Goal: Task Accomplishment & Management: Manage account settings

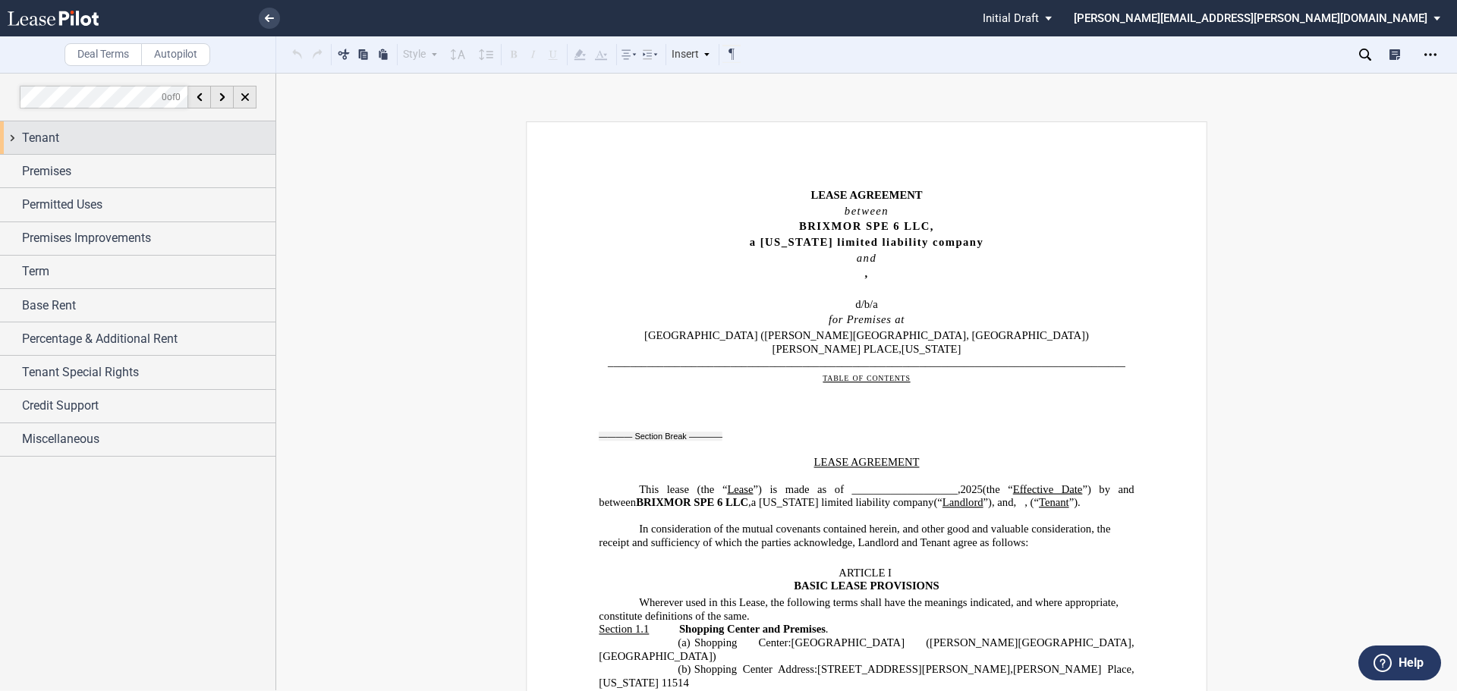
click at [99, 138] on div "Tenant" at bounding box center [148, 138] width 253 height 18
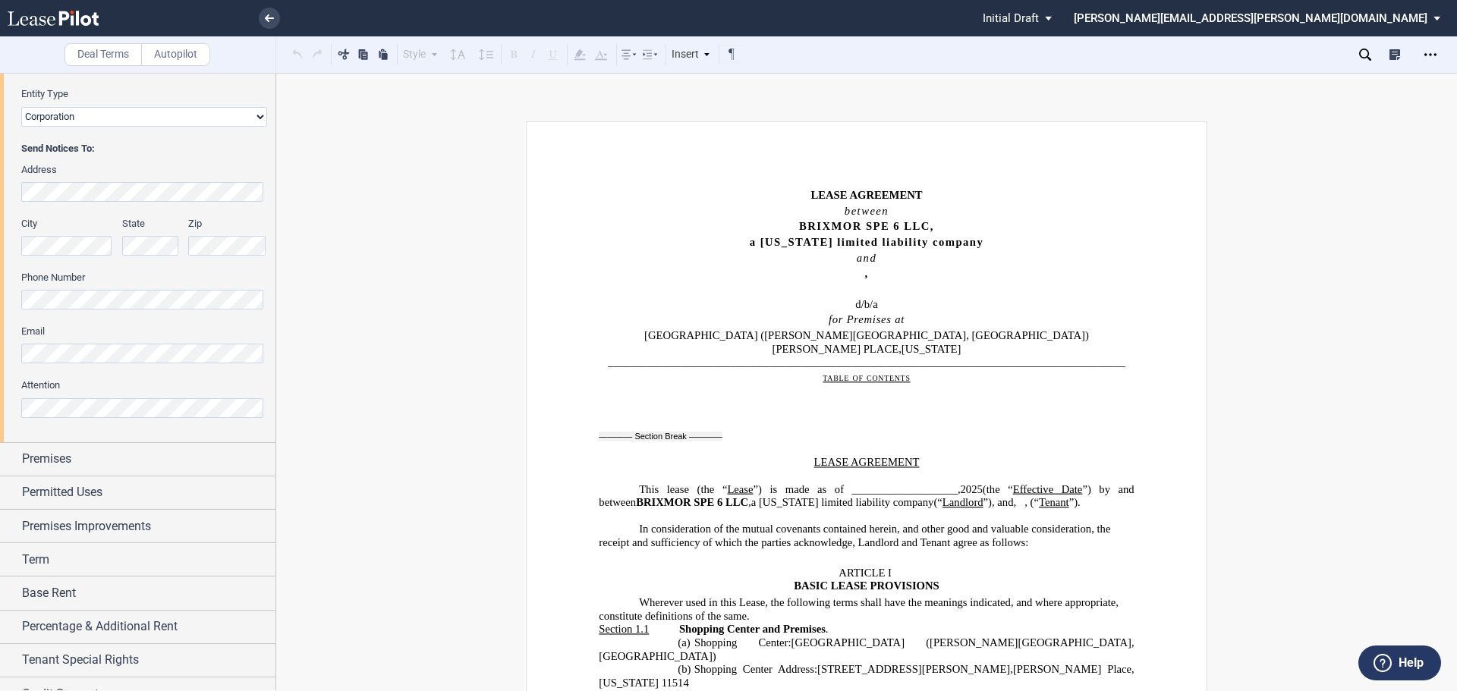
scroll to position [357, 0]
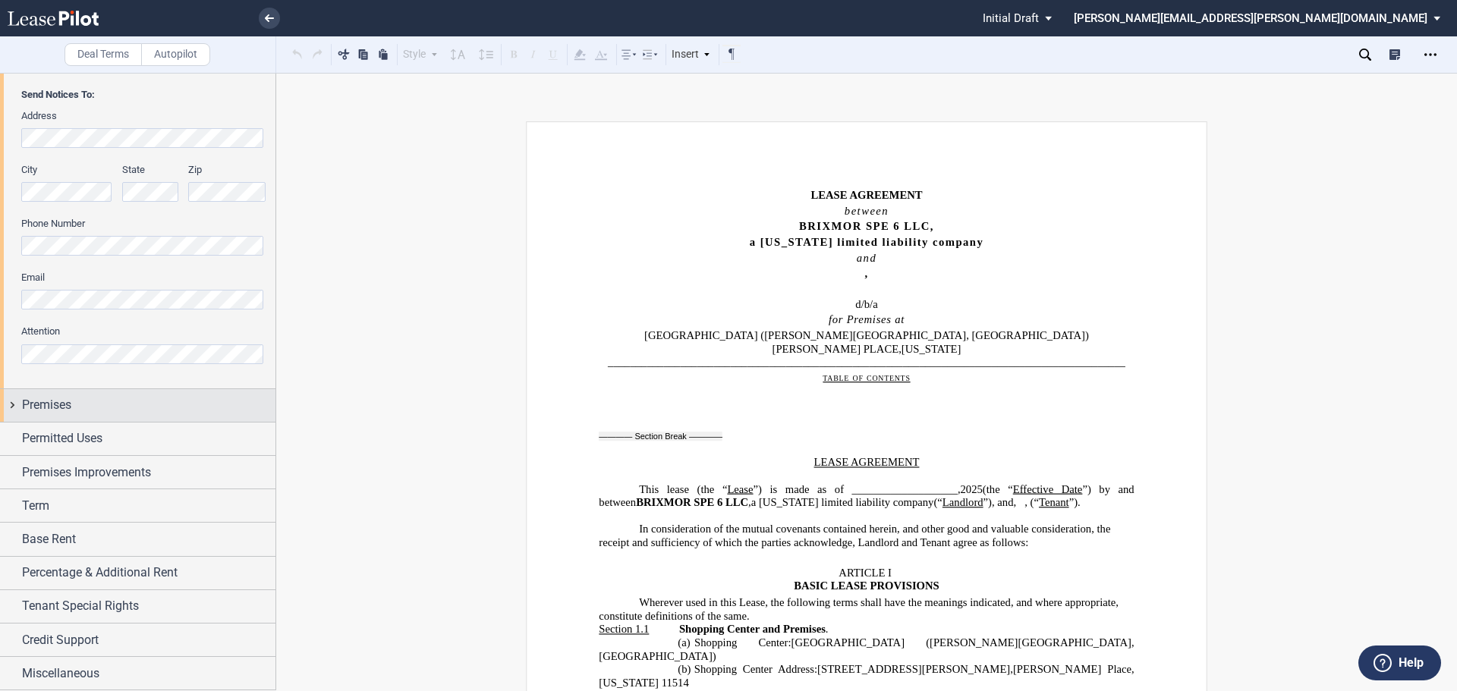
click at [104, 406] on div "Premises" at bounding box center [148, 405] width 253 height 18
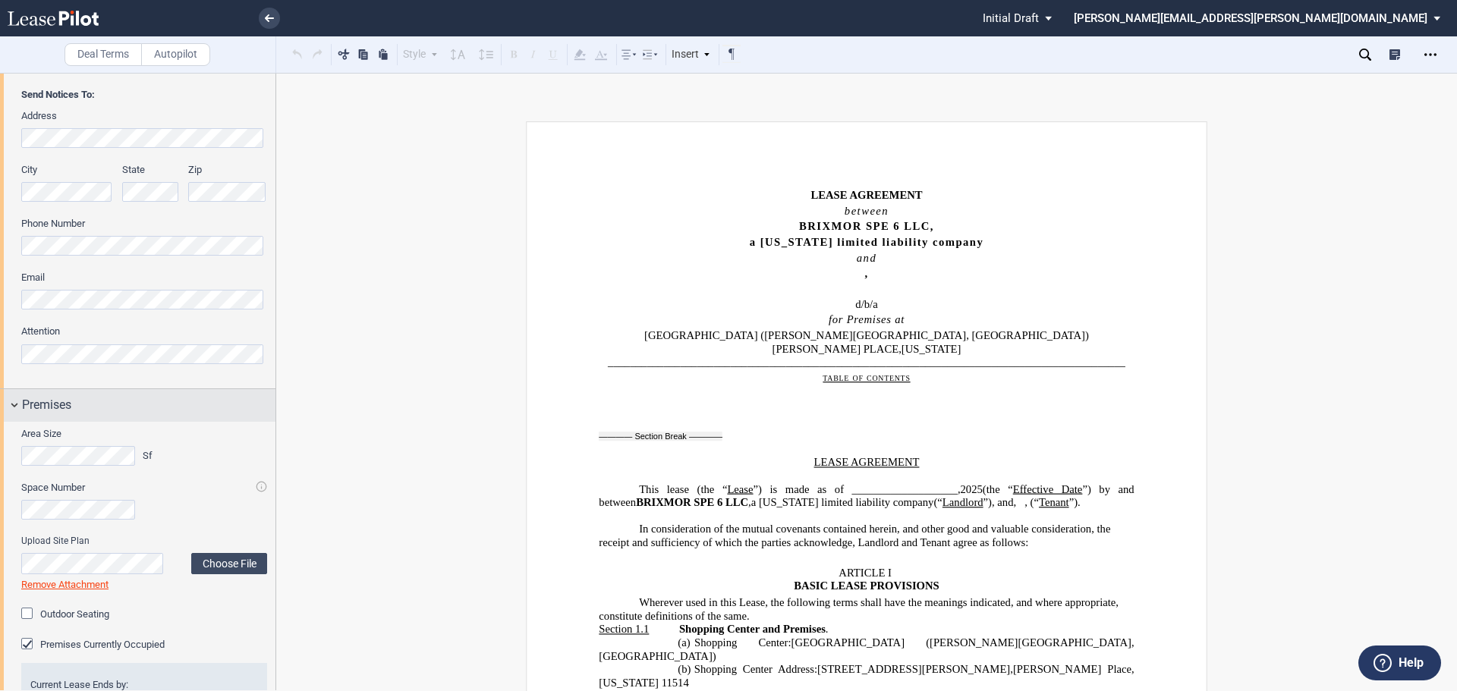
scroll to position [661, 0]
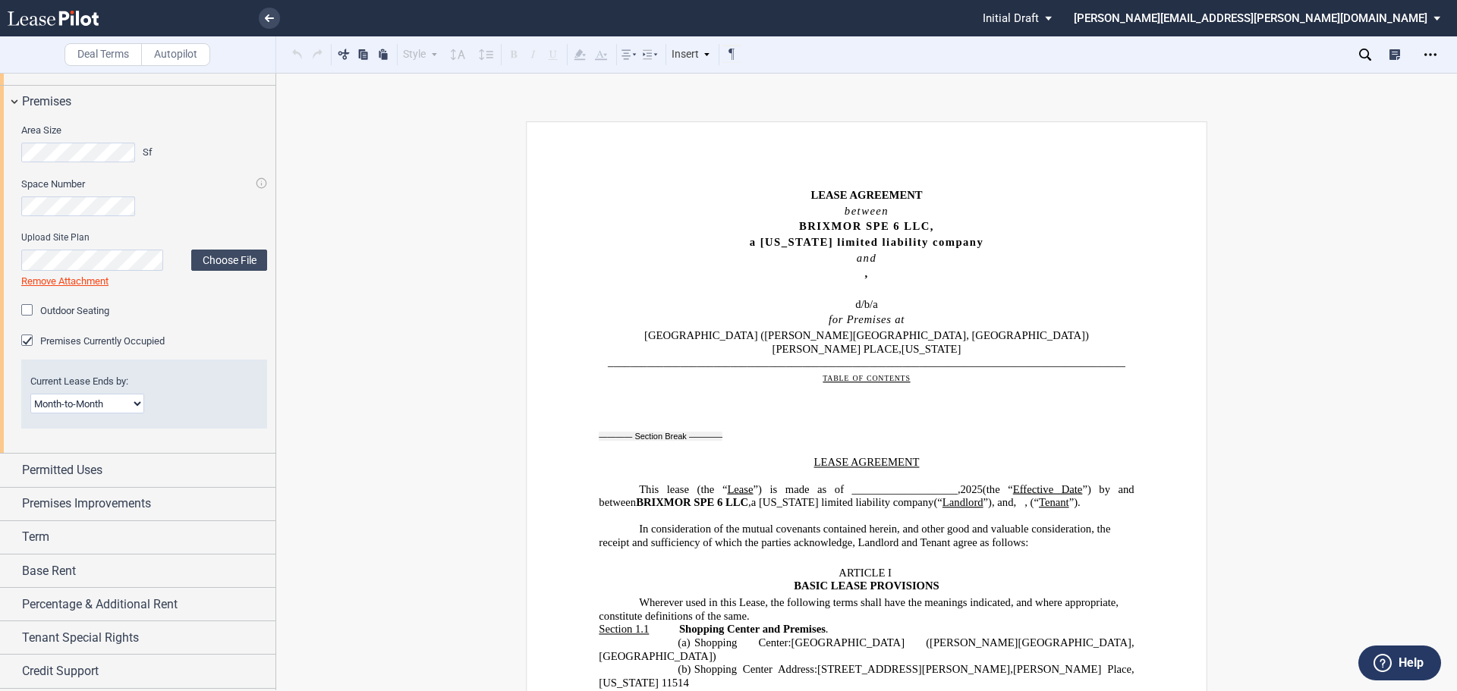
click at [134, 405] on select "Month-to-Month Early Termination Natural Expiration" at bounding box center [87, 404] width 114 height 20
select select "early termination"
click at [30, 394] on select "Month-to-Month Early Termination Natural Expiration" at bounding box center [87, 404] width 114 height 20
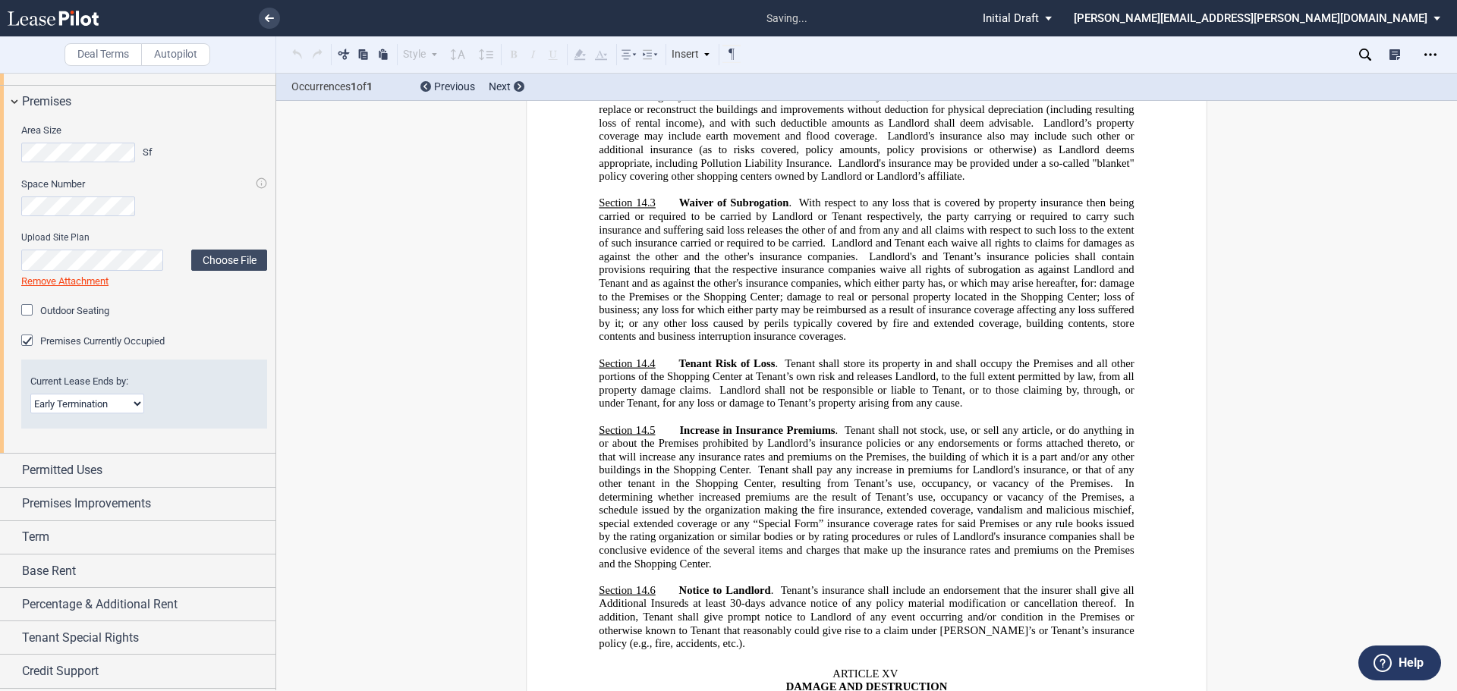
scroll to position [19922, 0]
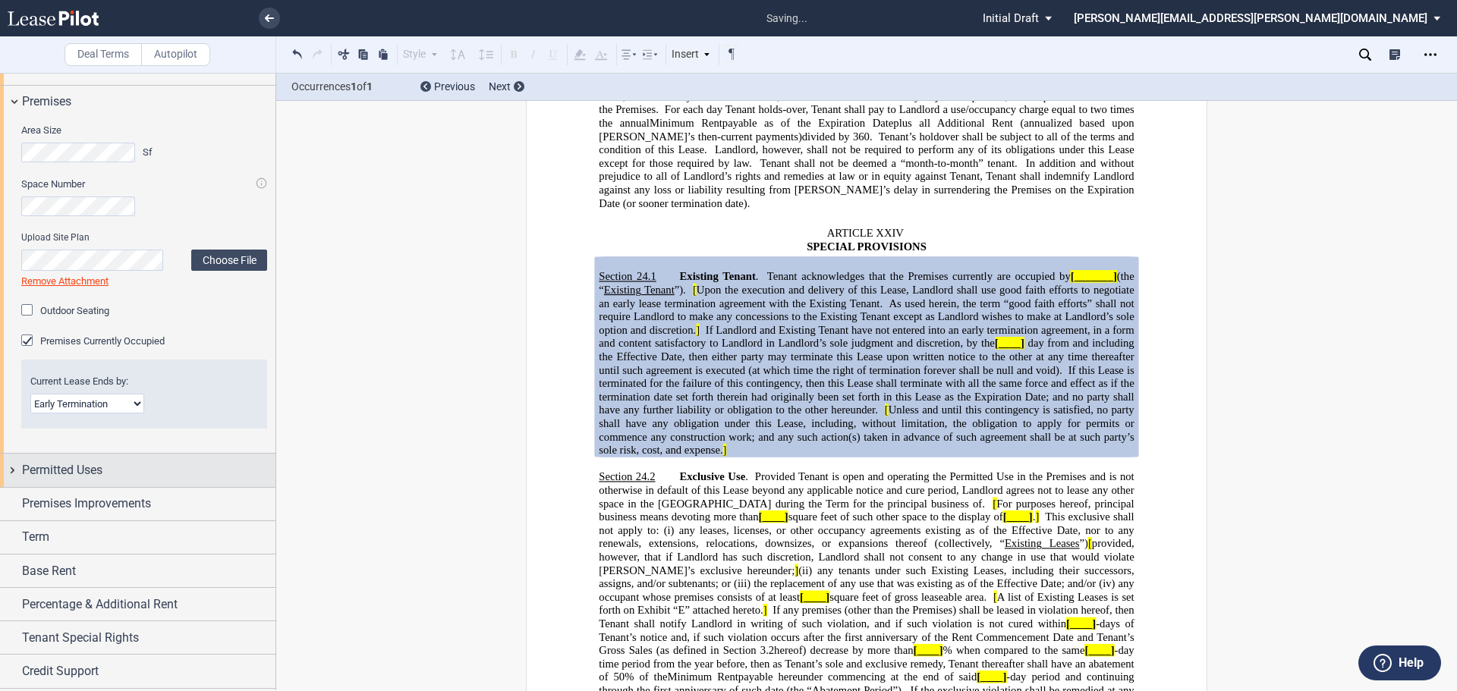
click at [200, 471] on div "Permitted Uses" at bounding box center [148, 470] width 253 height 18
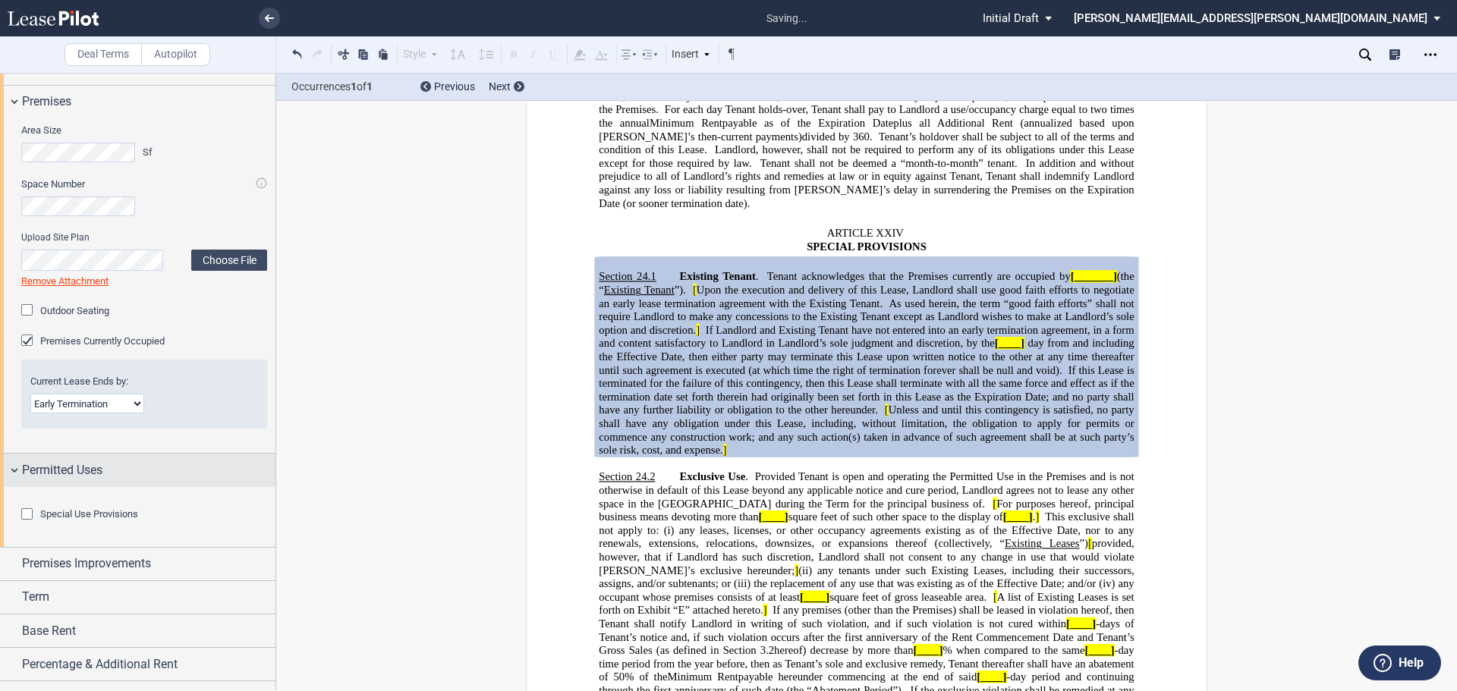
scroll to position [836, 0]
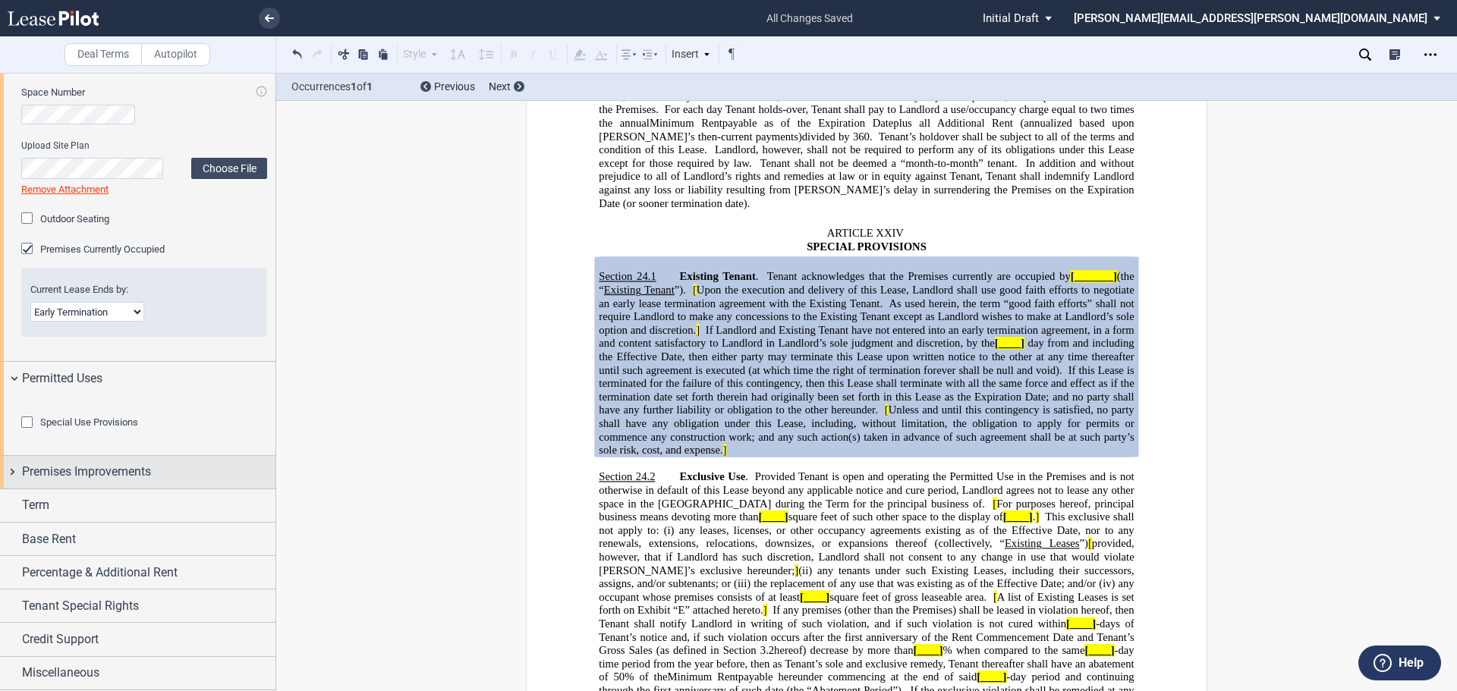
click at [181, 465] on div "Premises Improvements" at bounding box center [148, 472] width 253 height 18
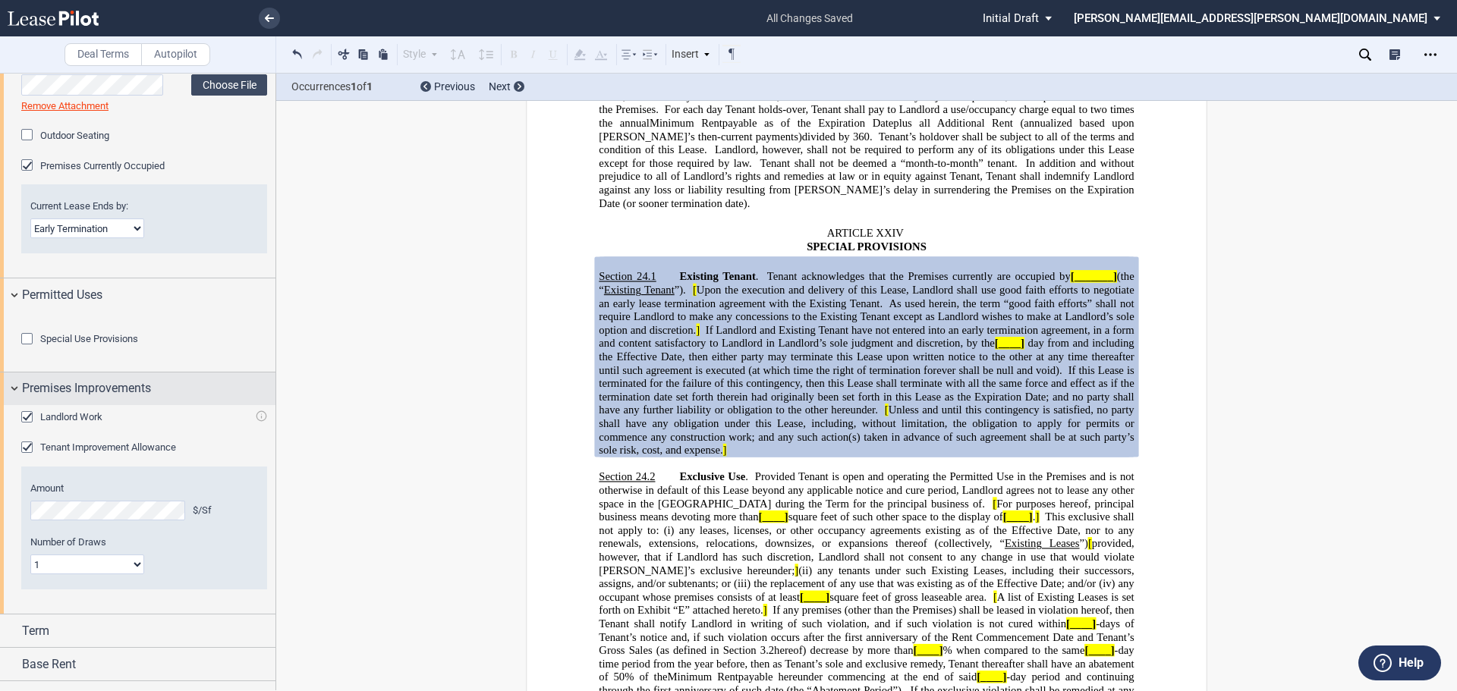
scroll to position [1045, 0]
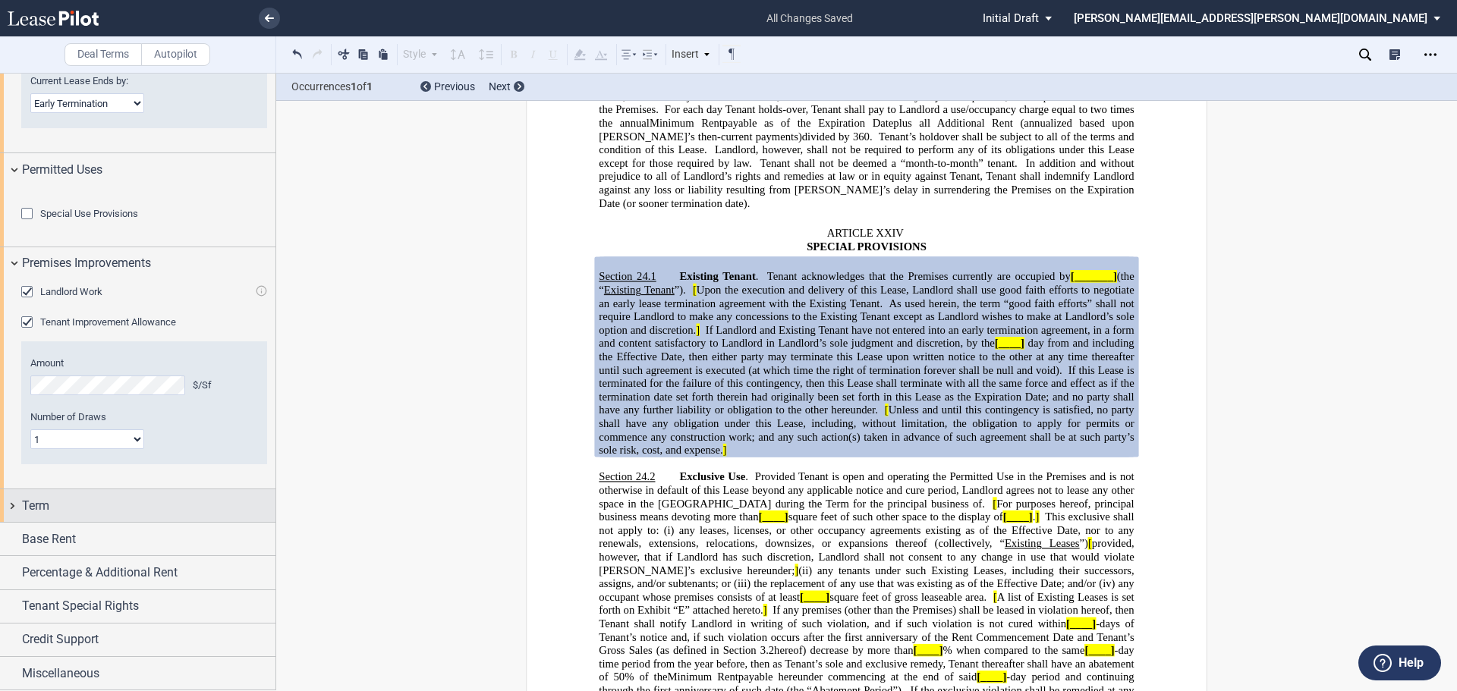
click at [183, 505] on div "Term" at bounding box center [148, 506] width 253 height 18
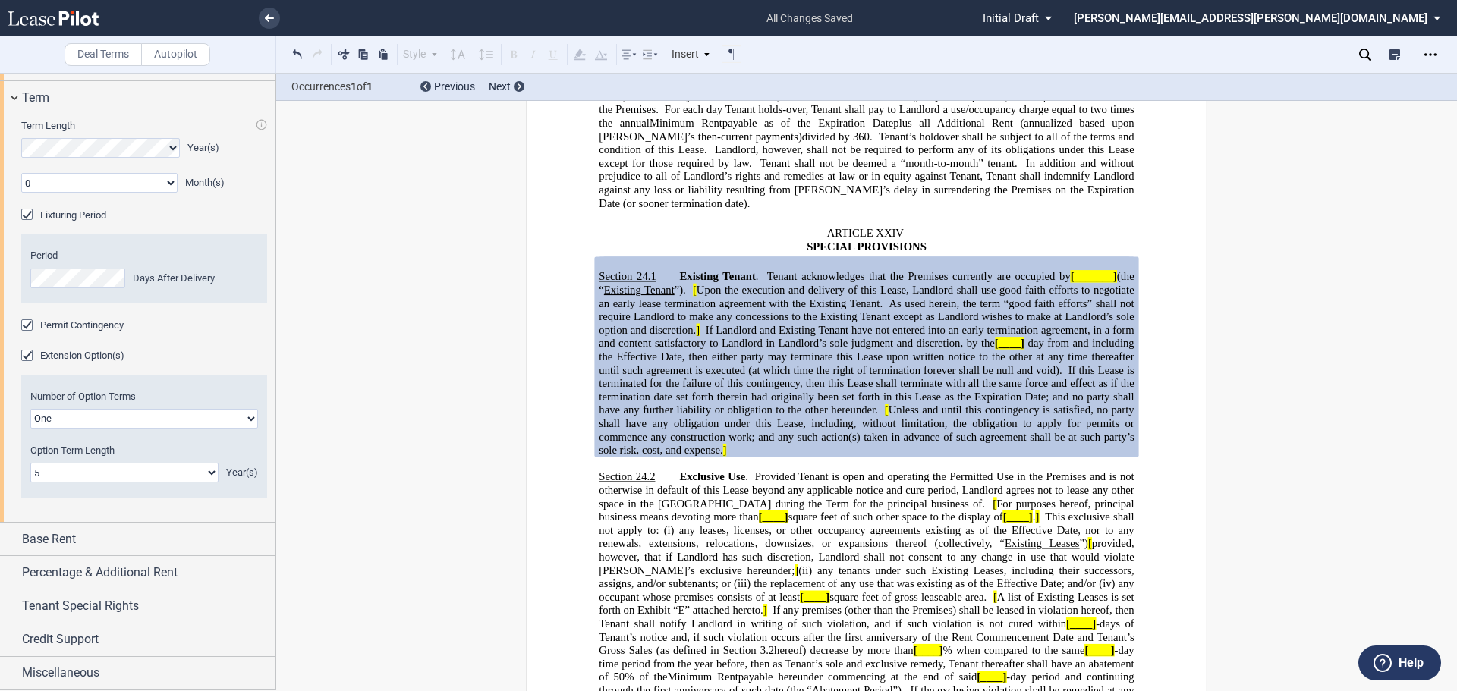
scroll to position [1453, 0]
click at [200, 527] on div "Base Rent" at bounding box center [138, 539] width 276 height 33
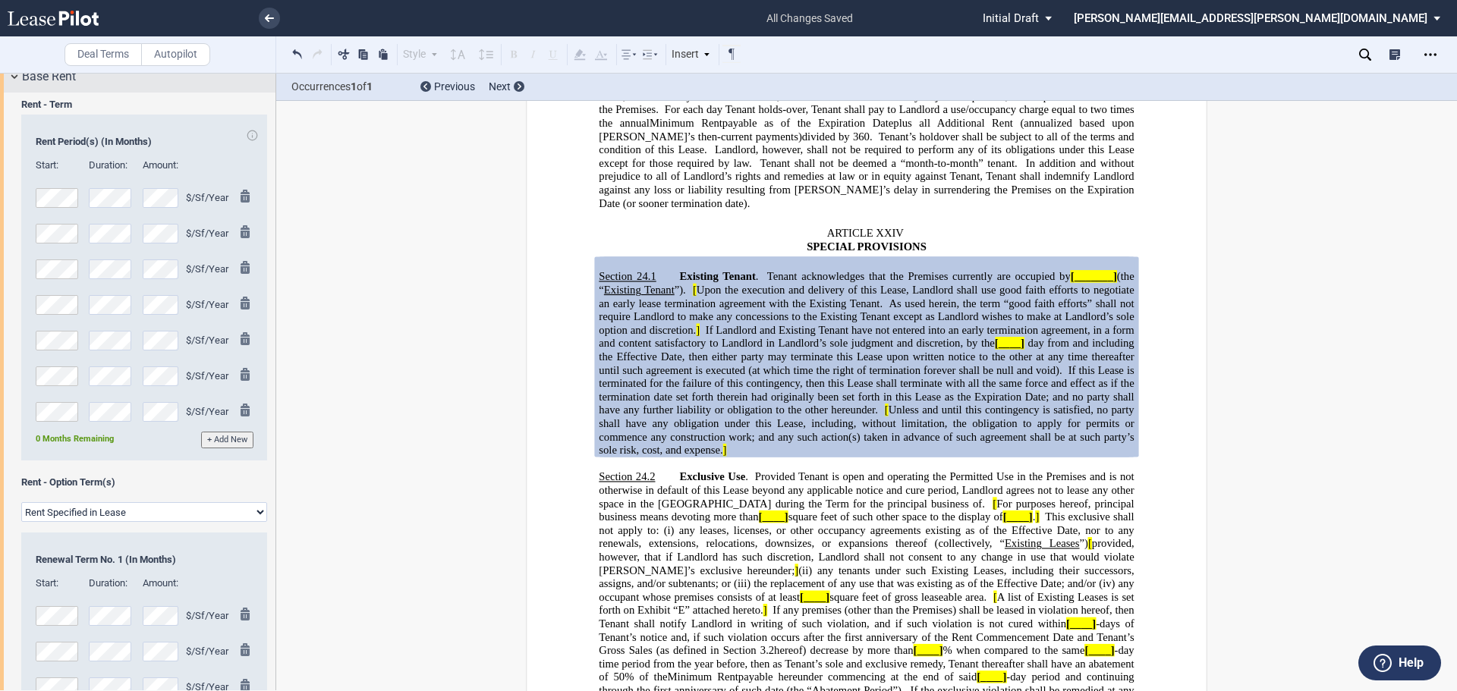
scroll to position [2137, 0]
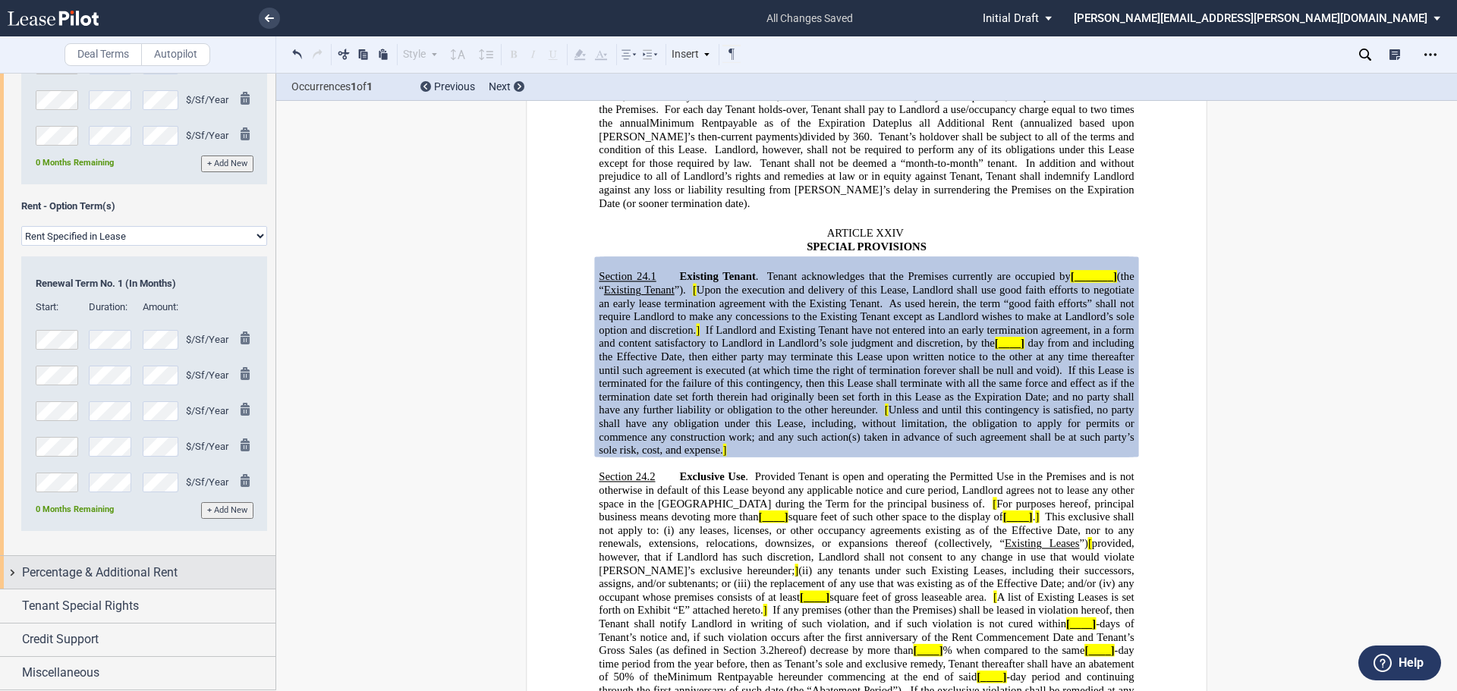
click at [162, 582] on span "Percentage & Additional Rent" at bounding box center [100, 573] width 156 height 18
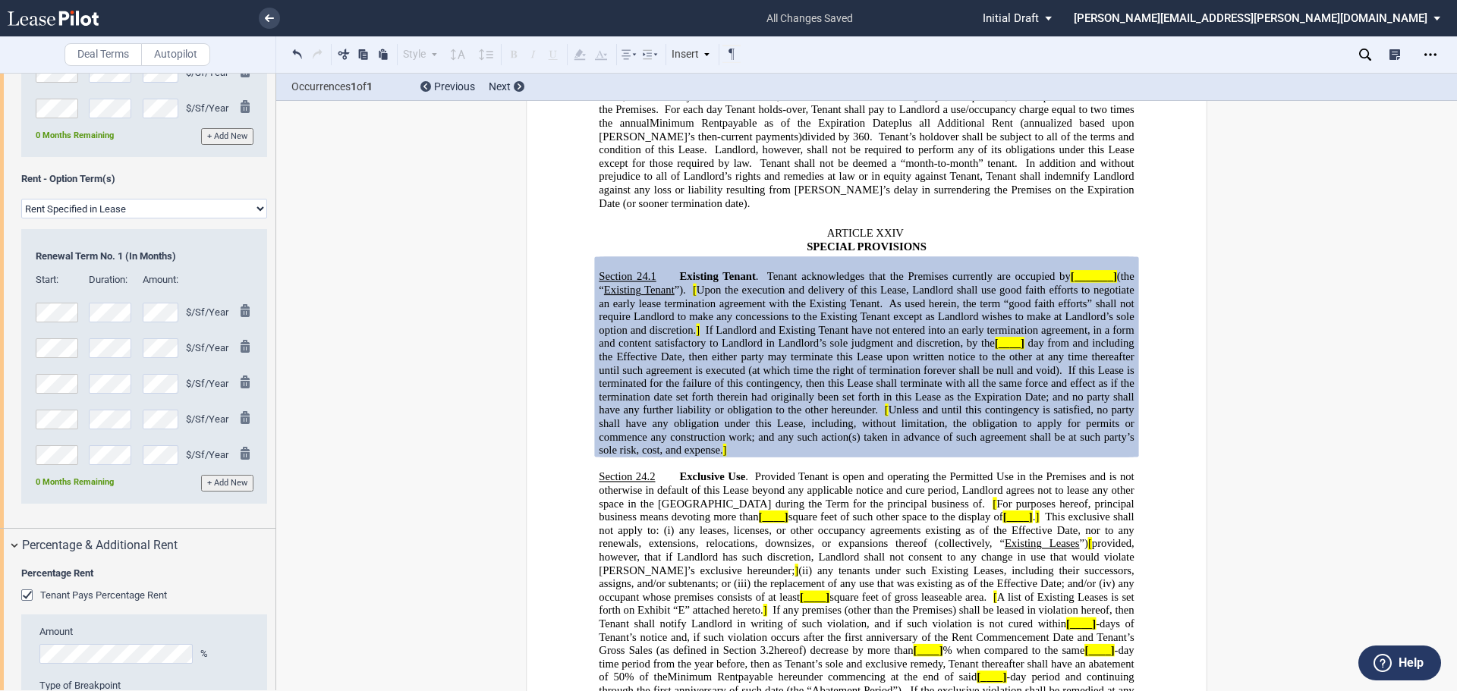
scroll to position [2516, 0]
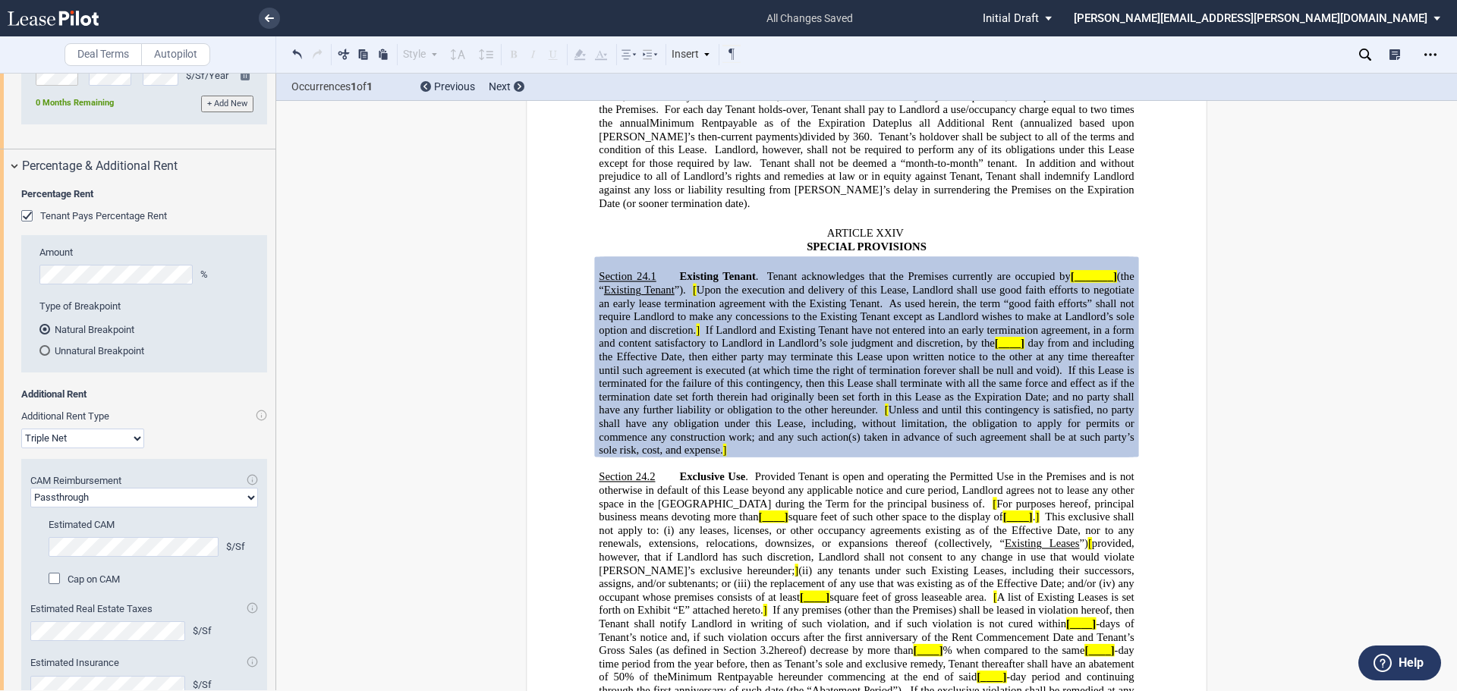
drag, startPoint x: 25, startPoint y: 298, endPoint x: 131, endPoint y: 346, distance: 115.8
click at [25, 225] on div "Tenant Pays Percentage Rent" at bounding box center [28, 217] width 15 height 15
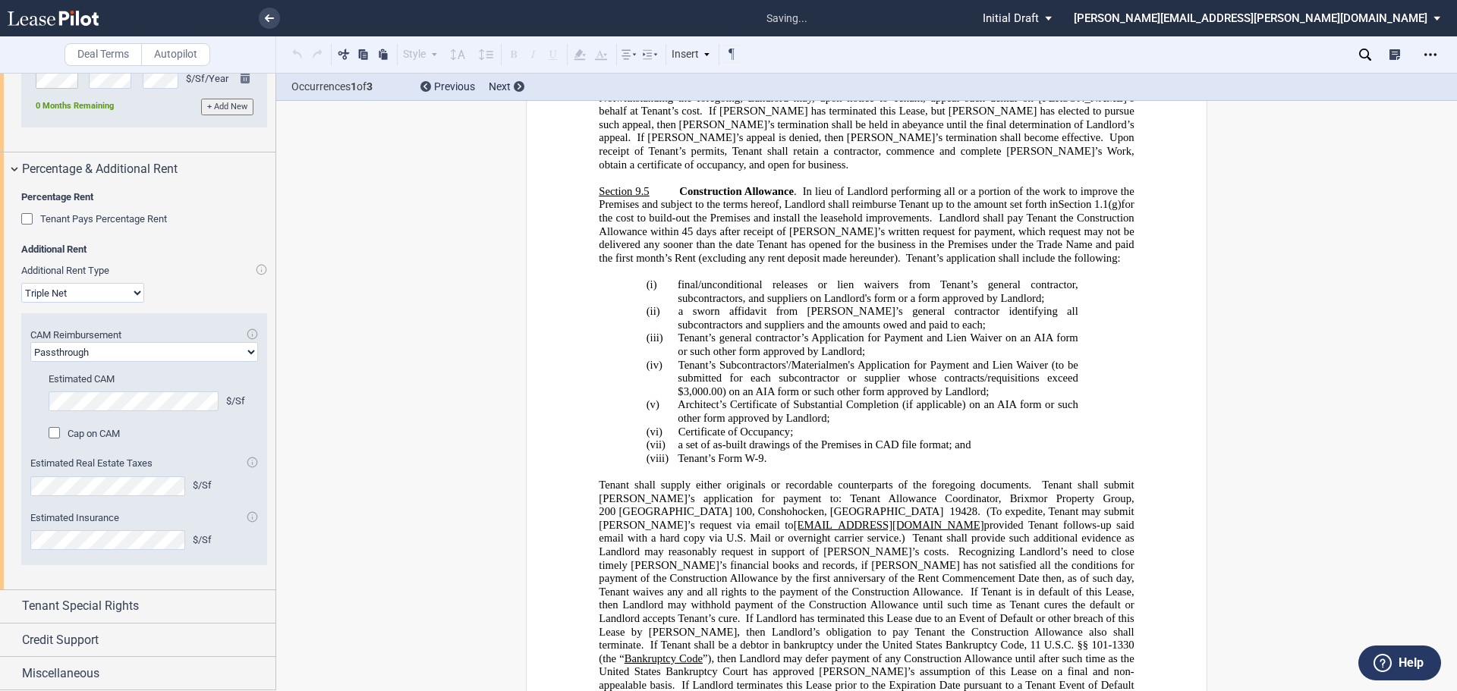
scroll to position [4908, 0]
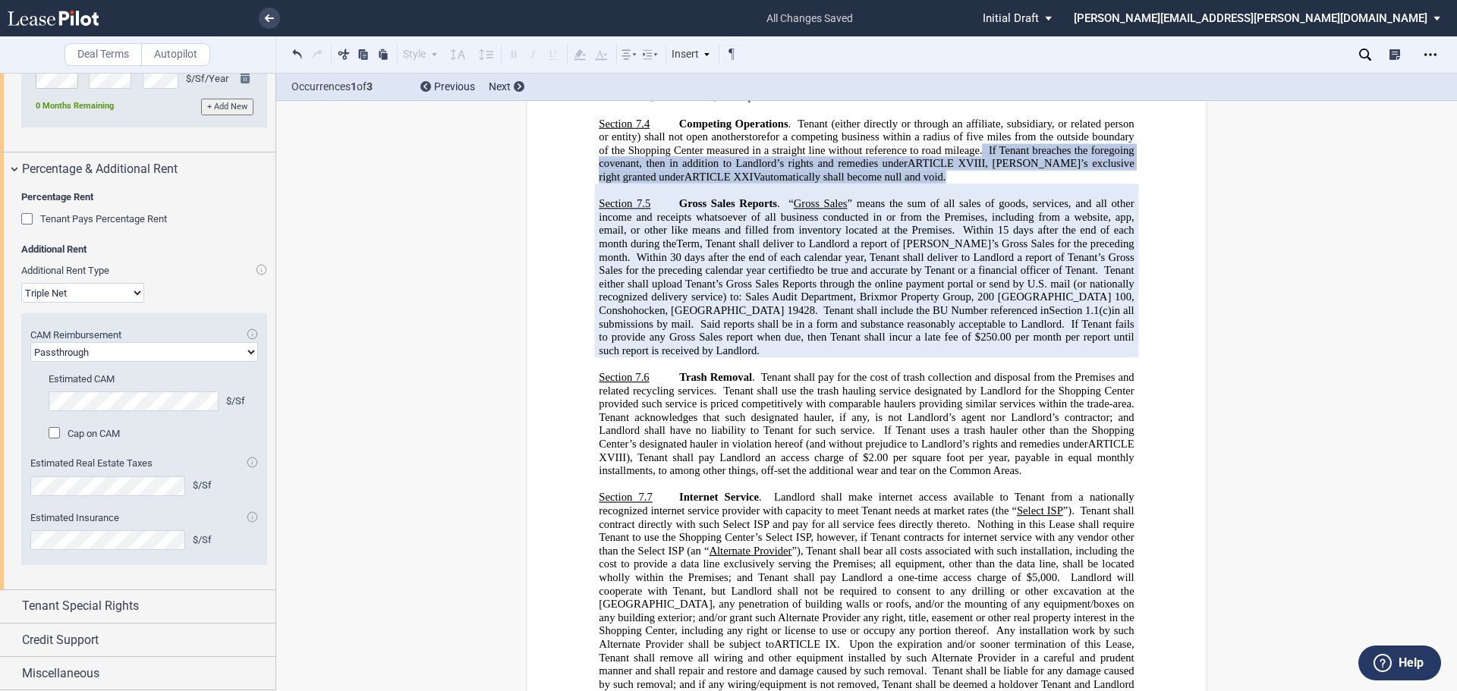
click at [243, 362] on select "Passthrough Fixed" at bounding box center [144, 352] width 228 height 20
select select "fixed"
click at [30, 362] on select "Passthrough Fixed" at bounding box center [144, 352] width 228 height 20
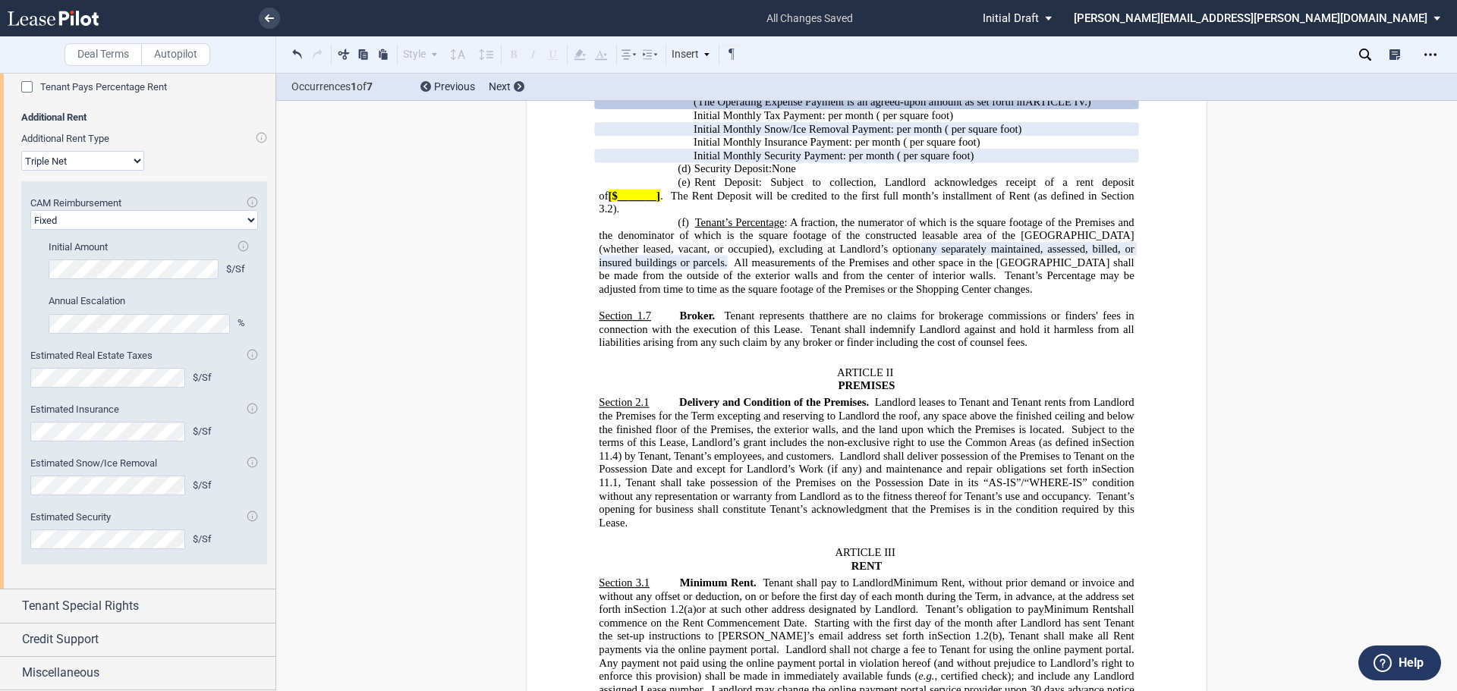
scroll to position [2729, 0]
click at [209, 607] on div "Tenant Special Rights" at bounding box center [148, 606] width 253 height 18
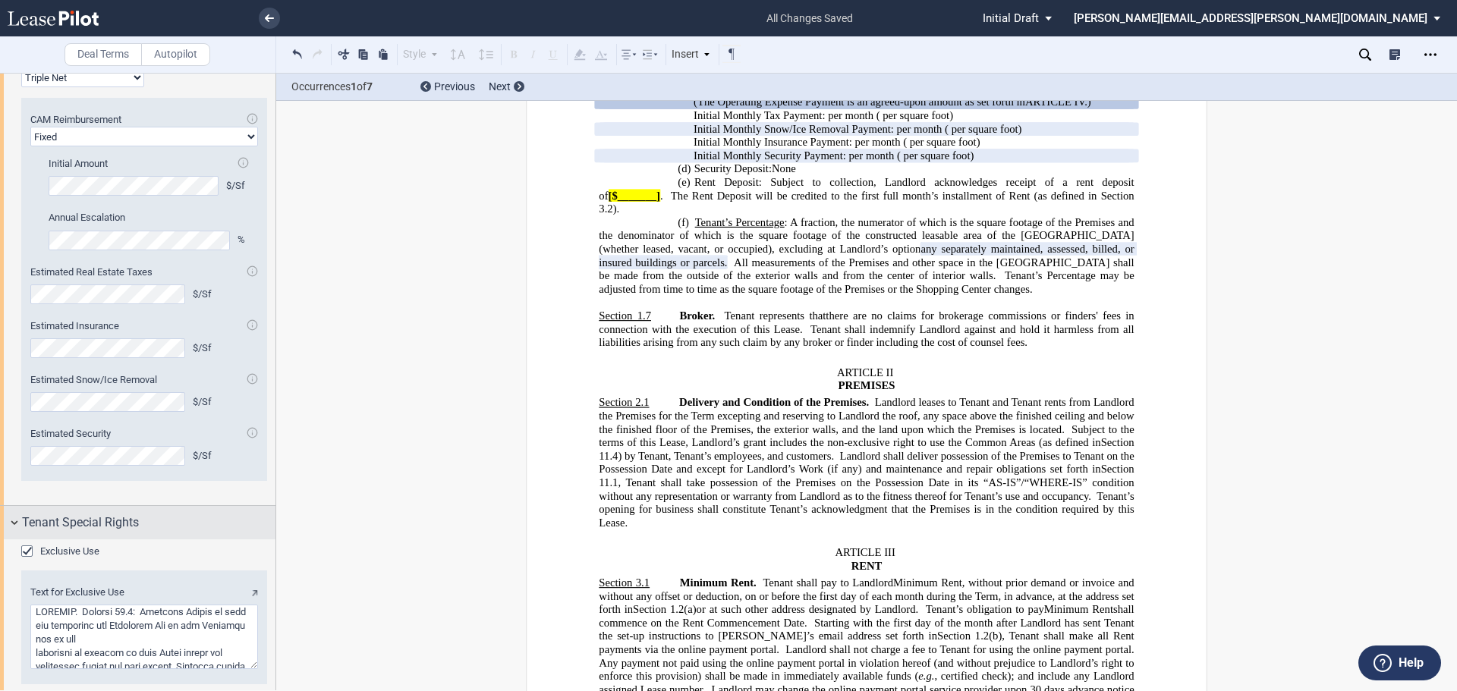
scroll to position [2898, 0]
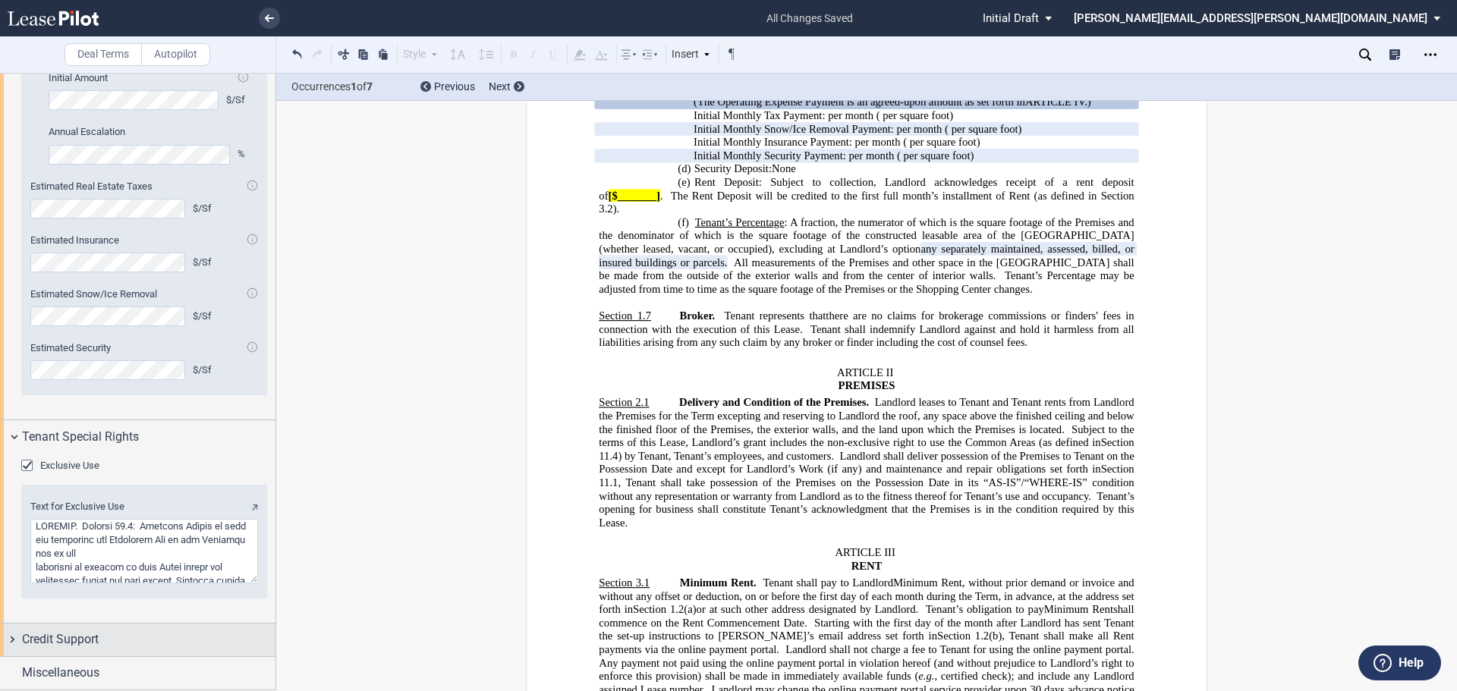
click at [197, 634] on div "Credit Support" at bounding box center [148, 640] width 253 height 18
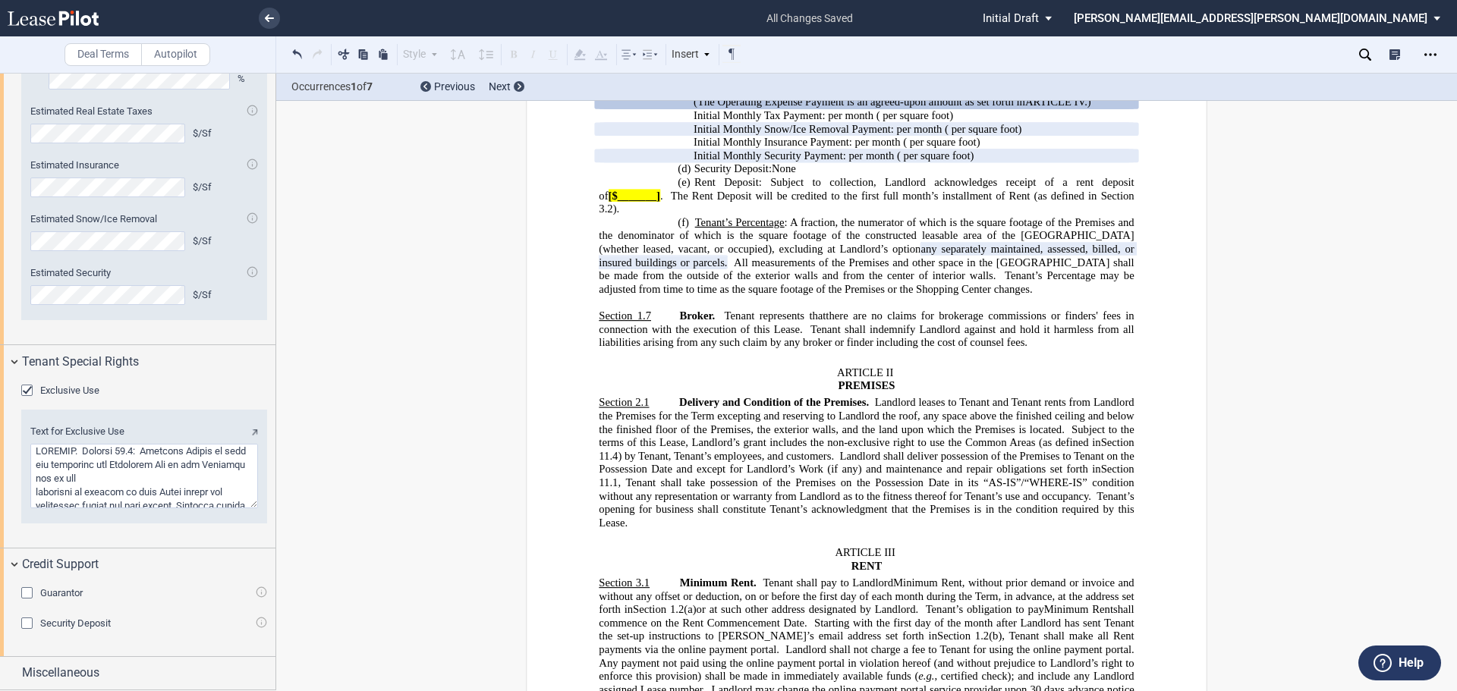
scroll to position [2973, 0]
click at [89, 671] on span "Miscellaneous" at bounding box center [60, 673] width 77 height 18
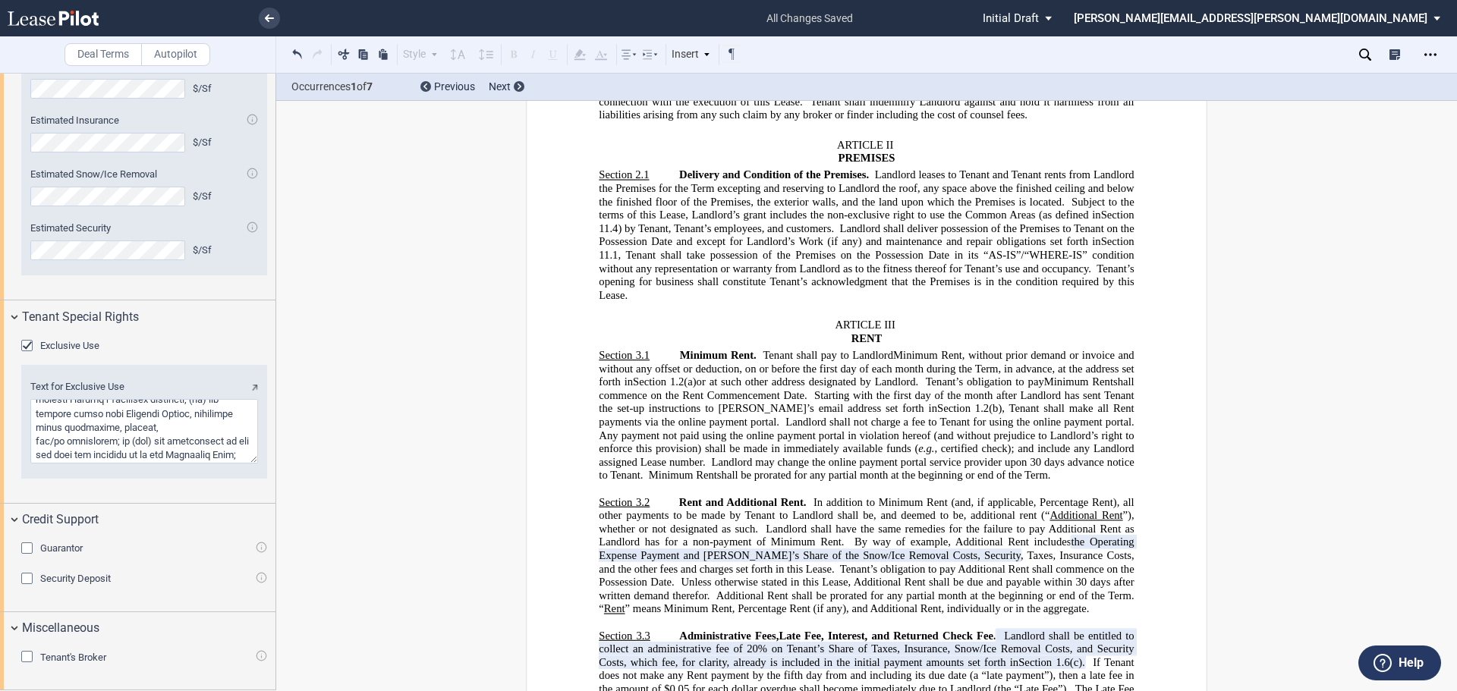
scroll to position [291, 0]
click at [23, 660] on div "Tenant's Broker" at bounding box center [28, 658] width 15 height 15
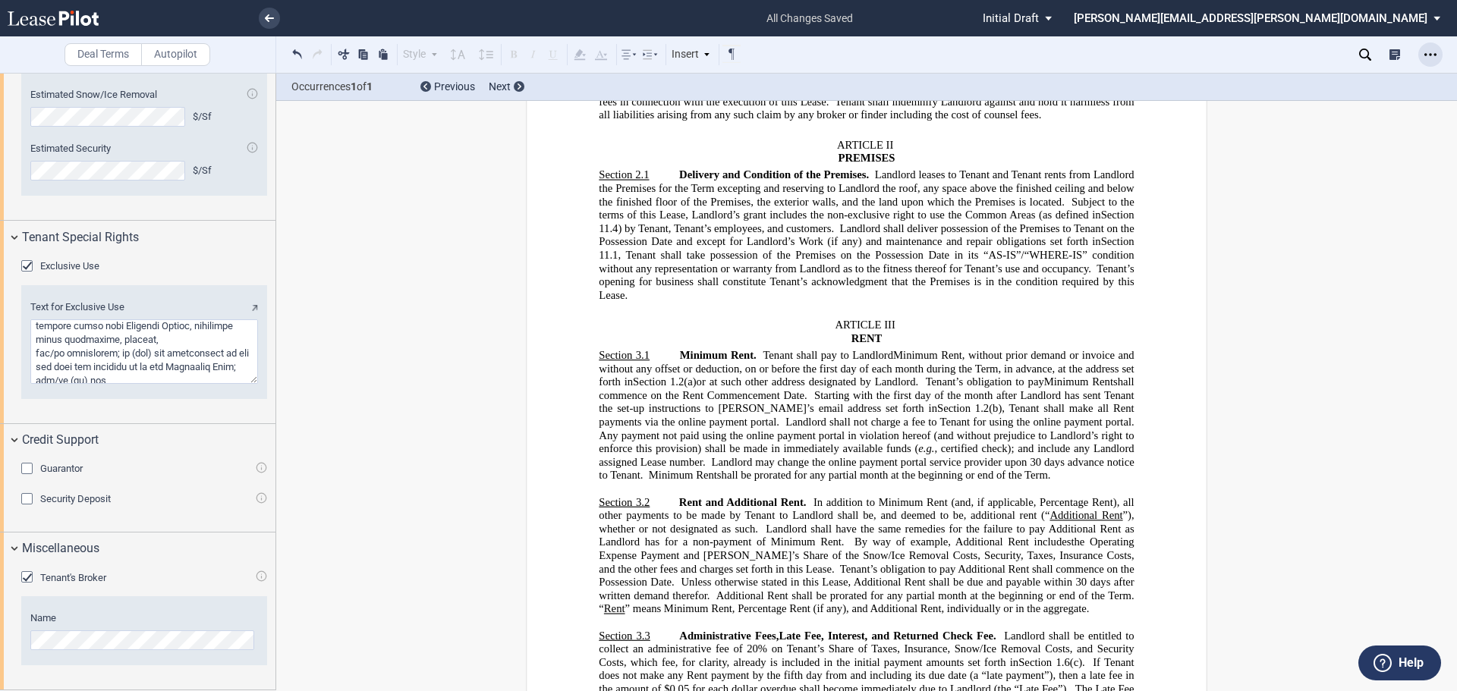
click at [1433, 54] on icon "Open Lease options menu" at bounding box center [1431, 55] width 12 height 12
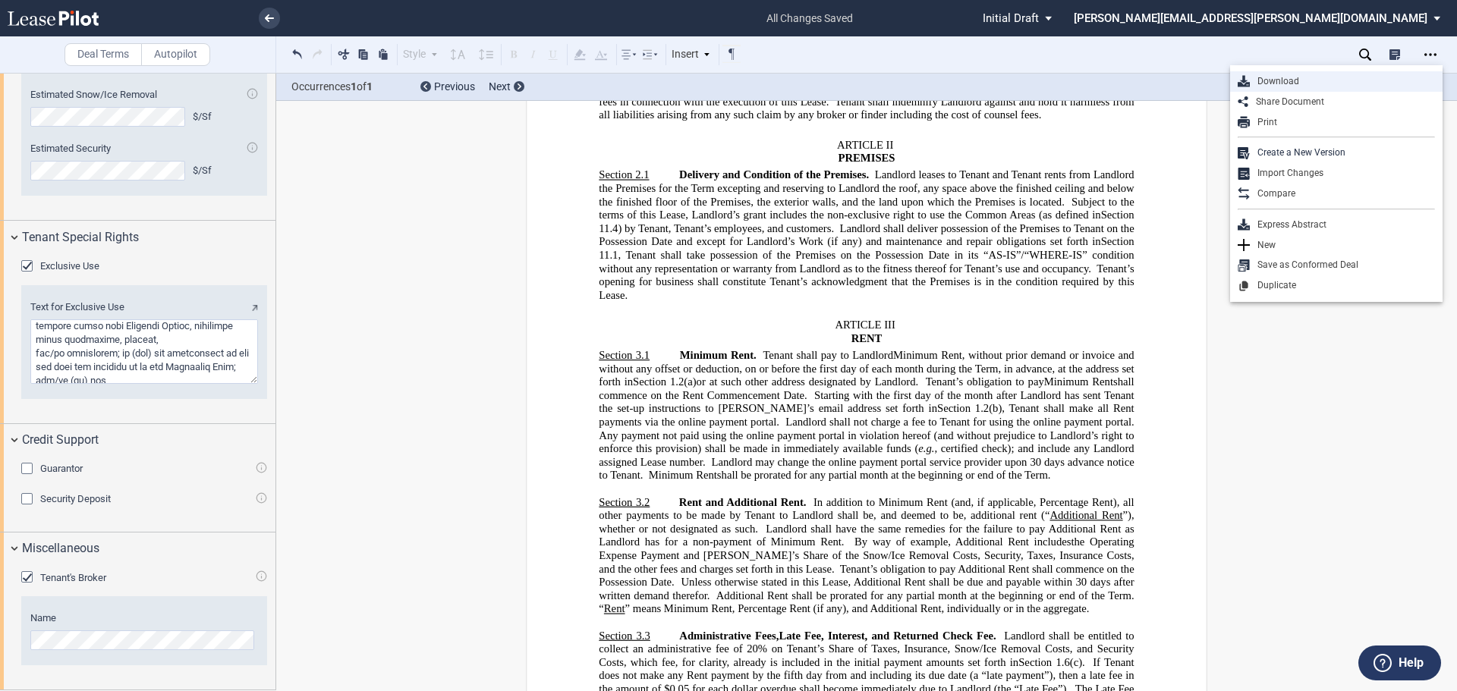
click at [1319, 79] on div "Download" at bounding box center [1342, 81] width 185 height 13
